Goal: Information Seeking & Learning: Learn about a topic

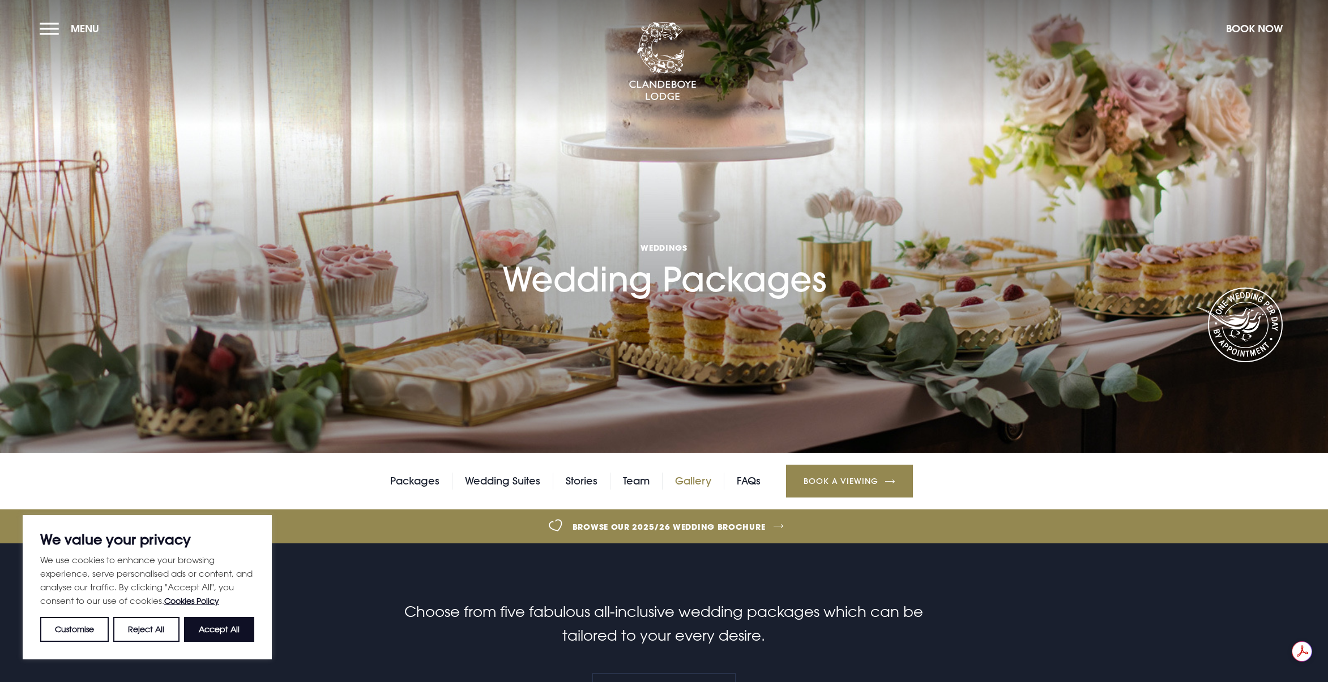
click at [681, 480] on link "Gallery" at bounding box center [693, 481] width 36 height 17
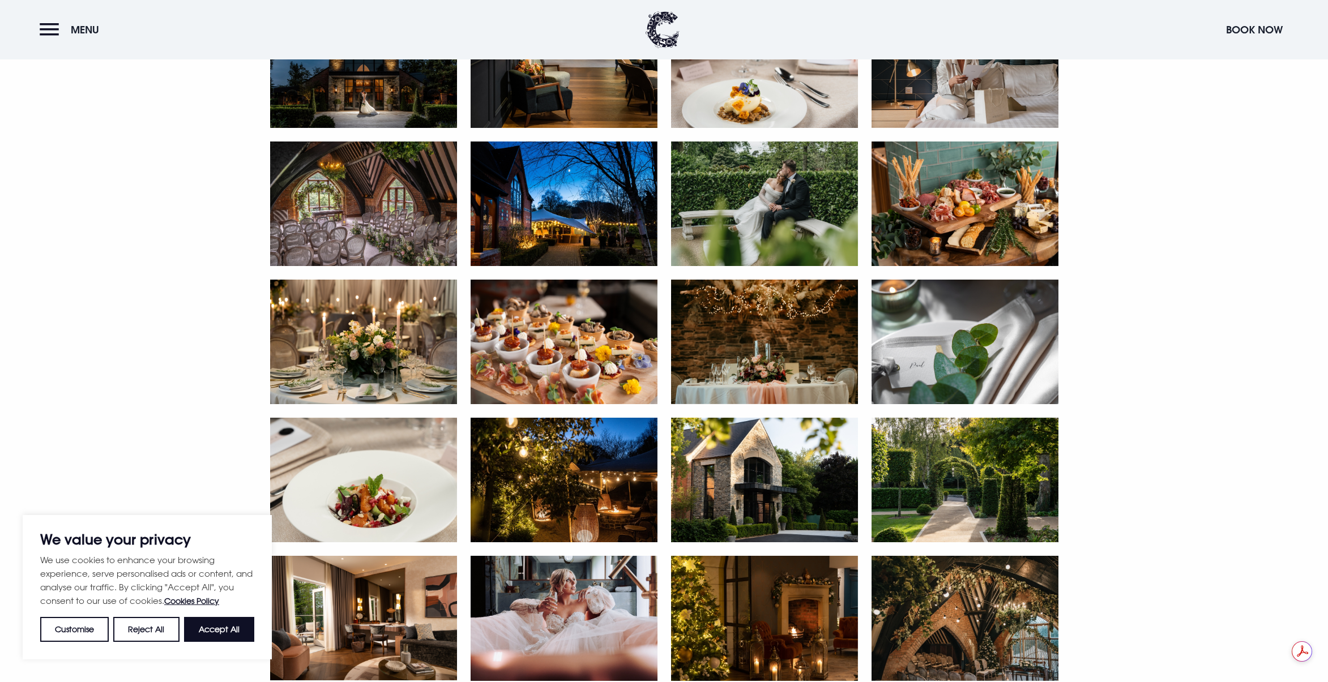
scroll to position [811, 0]
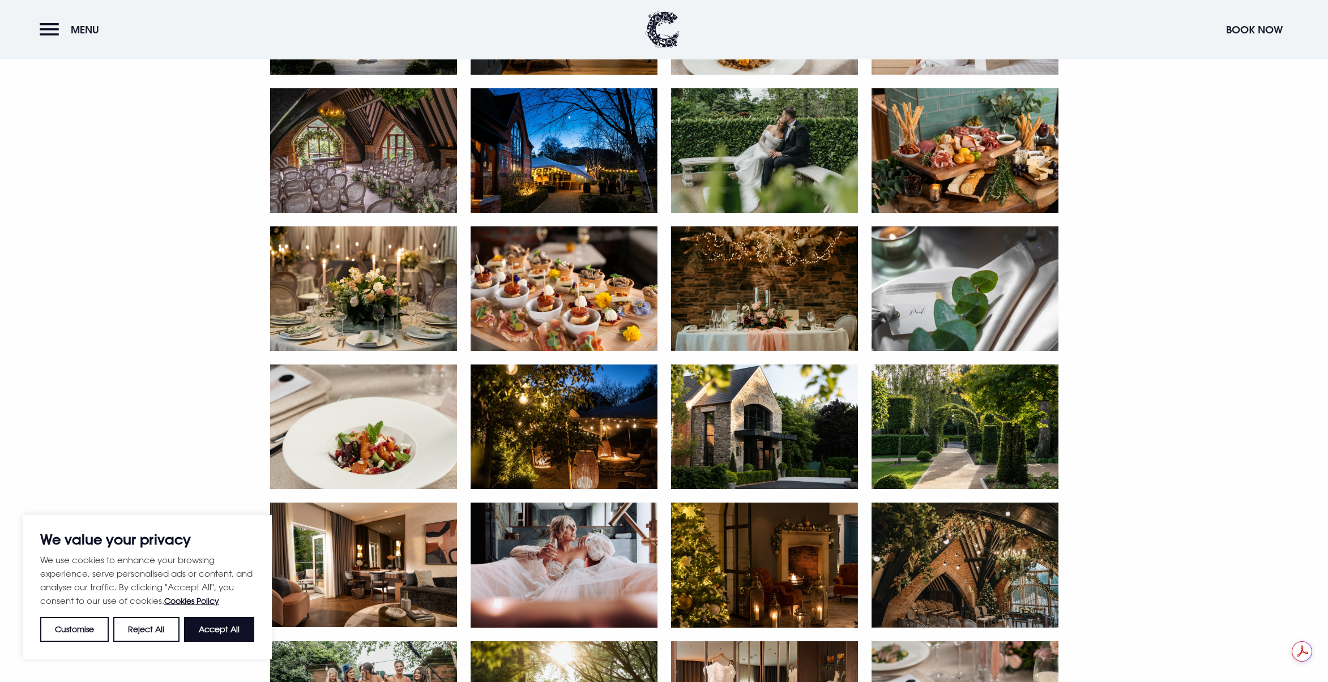
click at [577, 543] on img at bounding box center [564, 565] width 187 height 125
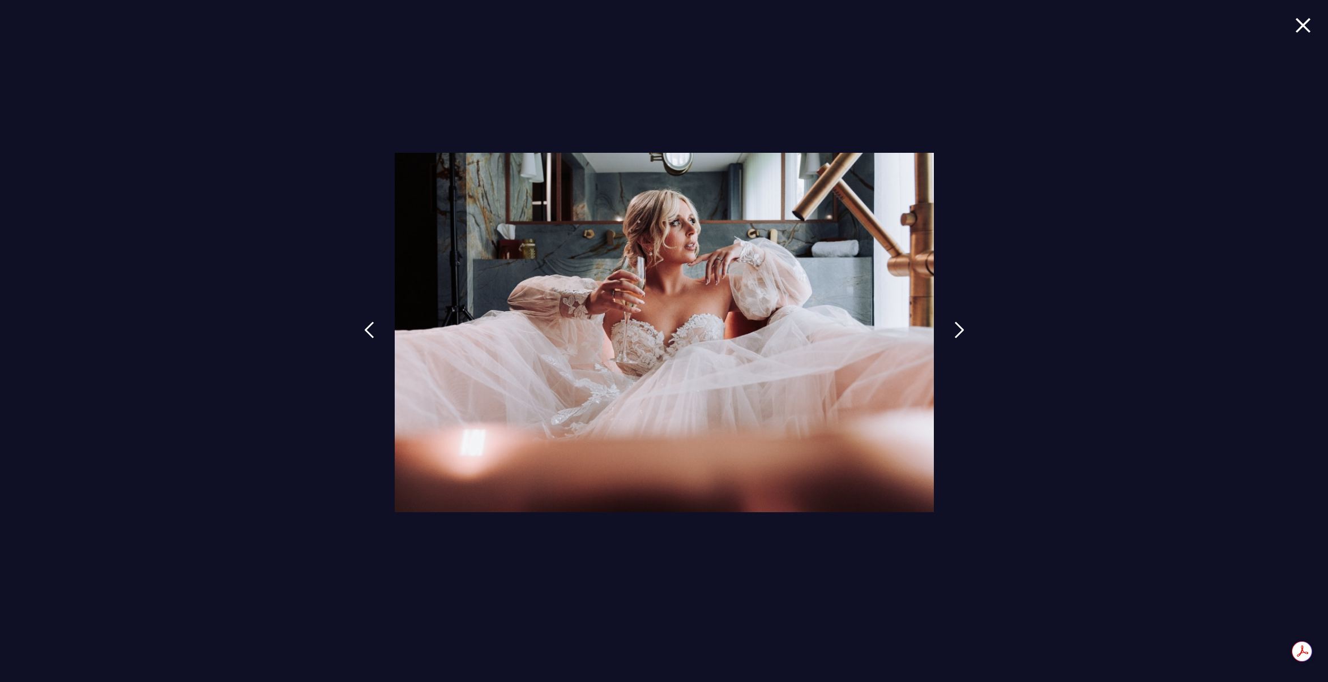
click at [1069, 502] on div at bounding box center [664, 341] width 1328 height 682
click at [1292, 25] on div at bounding box center [664, 341] width 1328 height 682
click at [1296, 25] on img at bounding box center [1303, 25] width 16 height 15
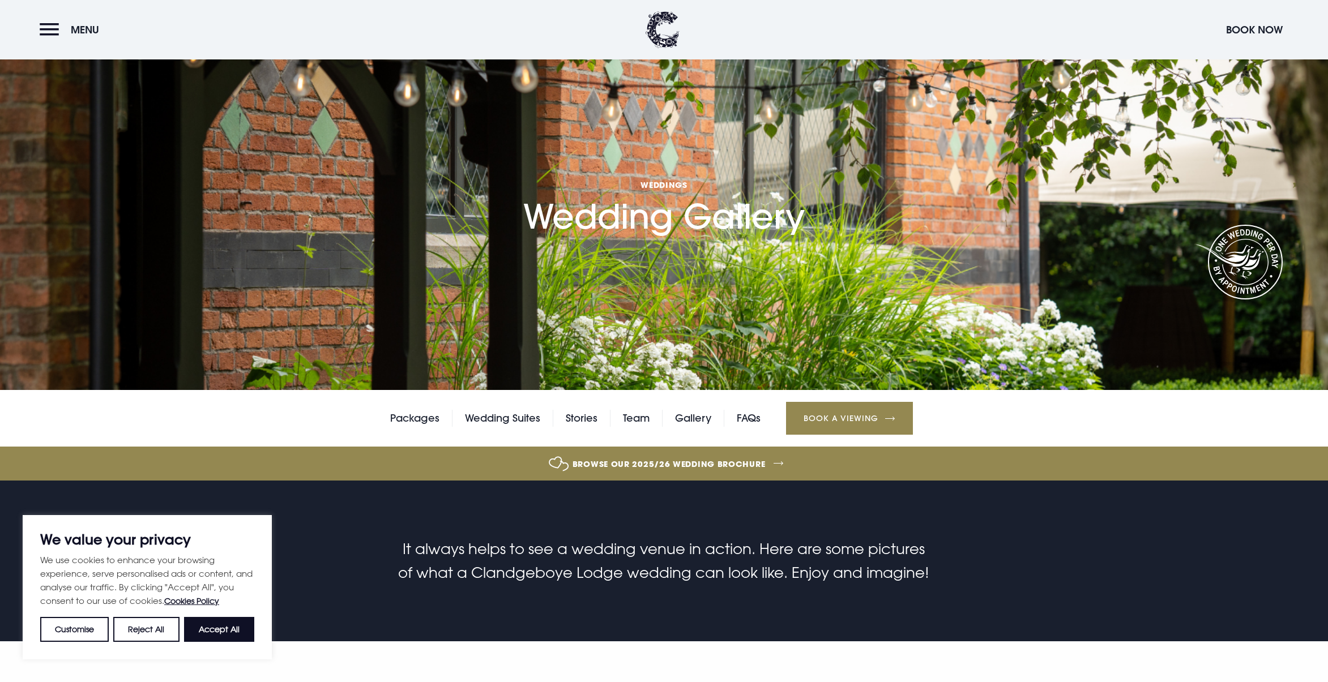
scroll to position [0, 0]
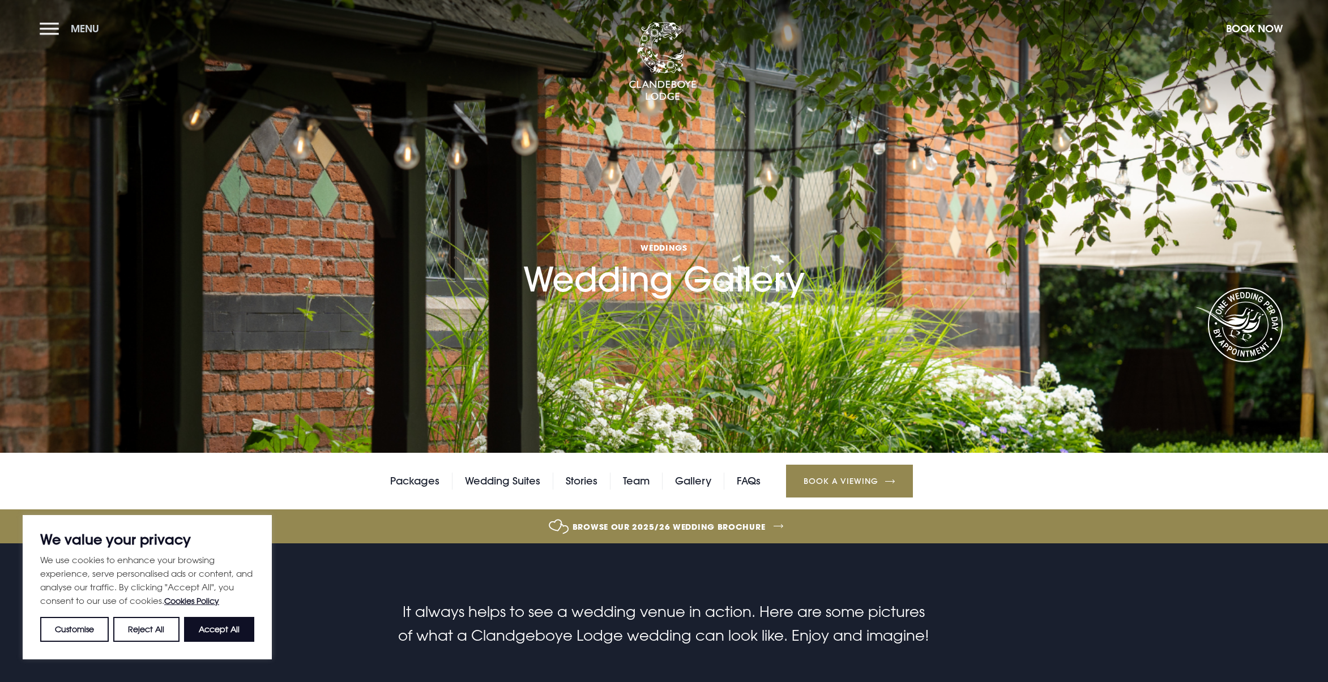
click at [53, 31] on button "Menu" at bounding box center [72, 28] width 65 height 24
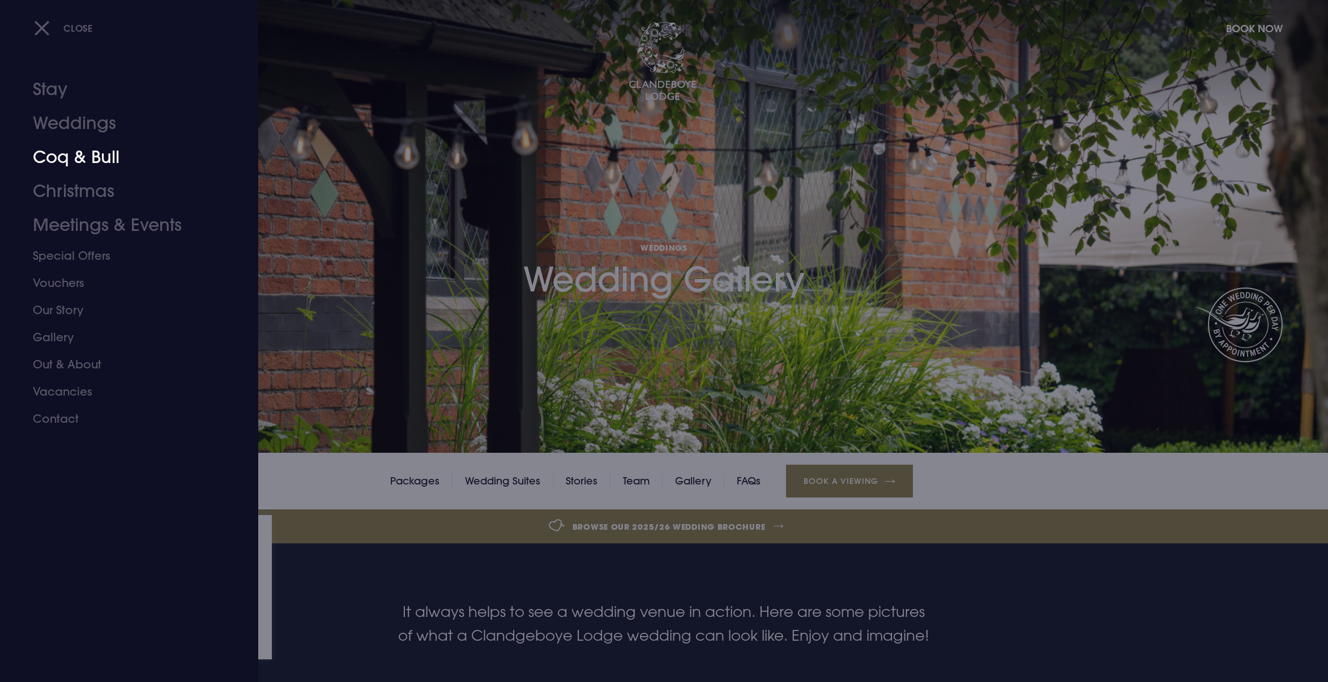
click at [101, 161] on link "Coq & Bull" at bounding box center [122, 157] width 179 height 34
click at [67, 413] on link "Contact" at bounding box center [122, 418] width 179 height 27
